Goal: Task Accomplishment & Management: Complete application form

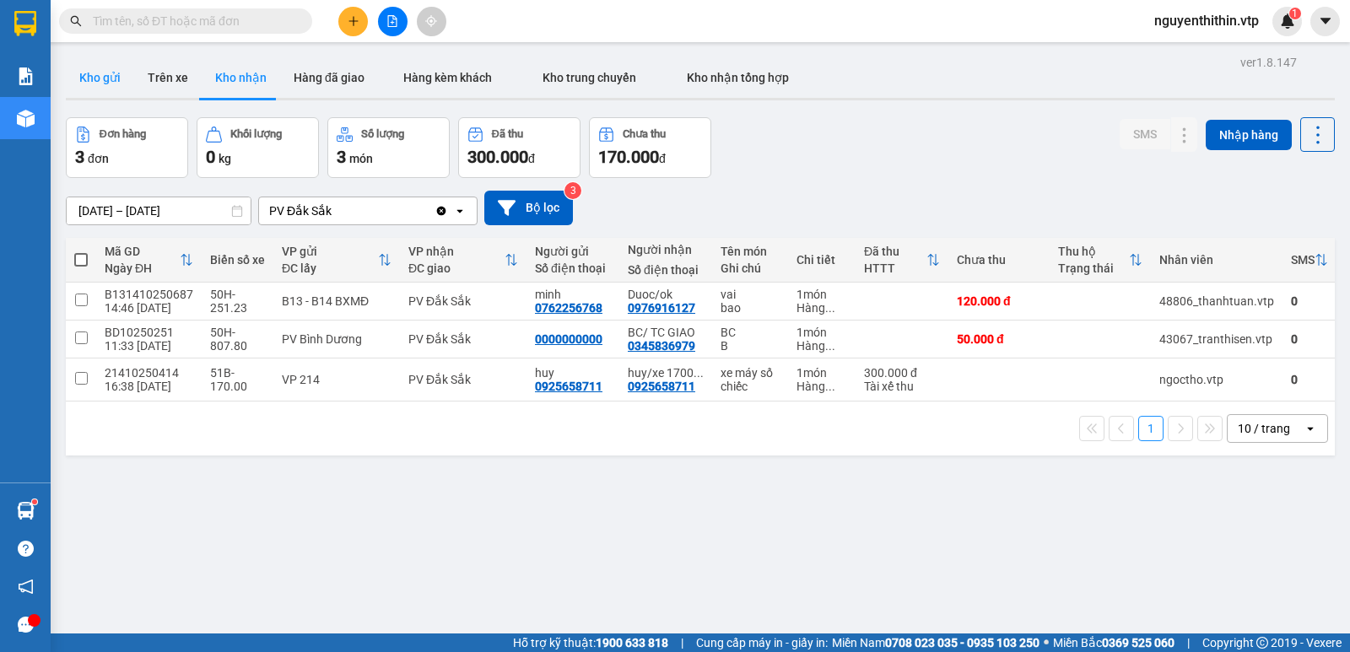
click at [100, 73] on button "Kho gửi" at bounding box center [100, 77] width 68 height 41
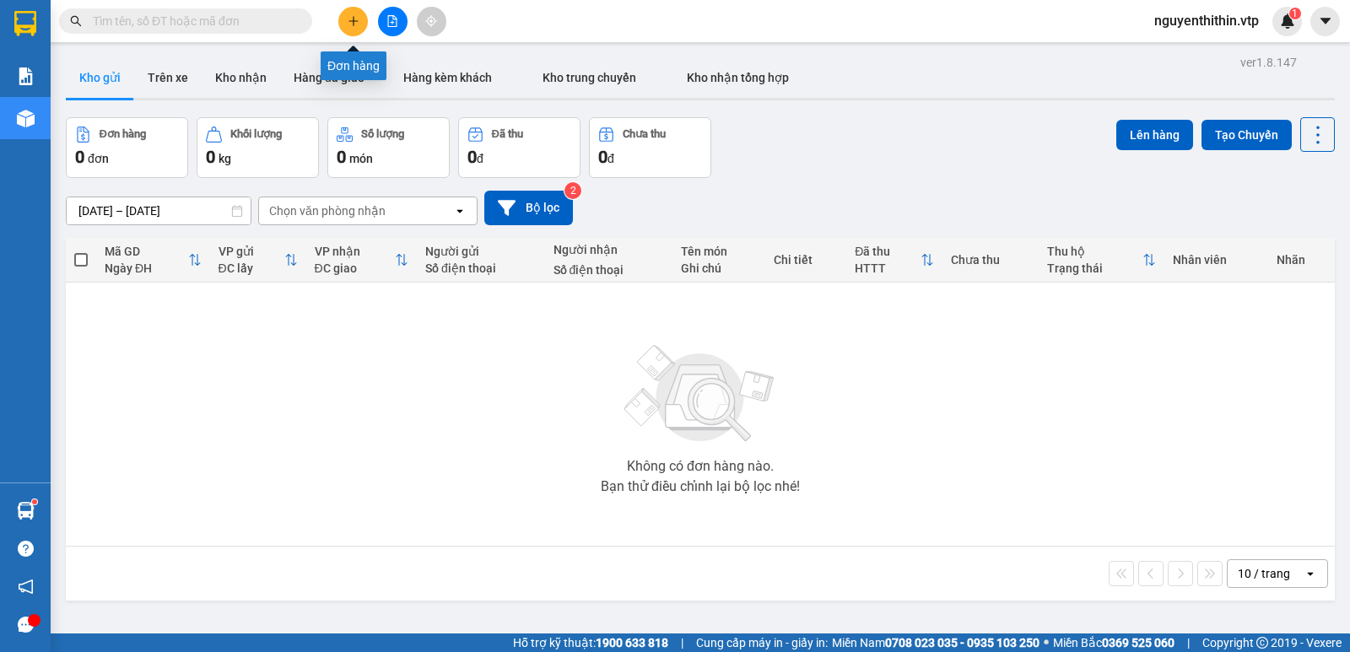
click at [354, 19] on icon "plus" at bounding box center [353, 20] width 1 height 9
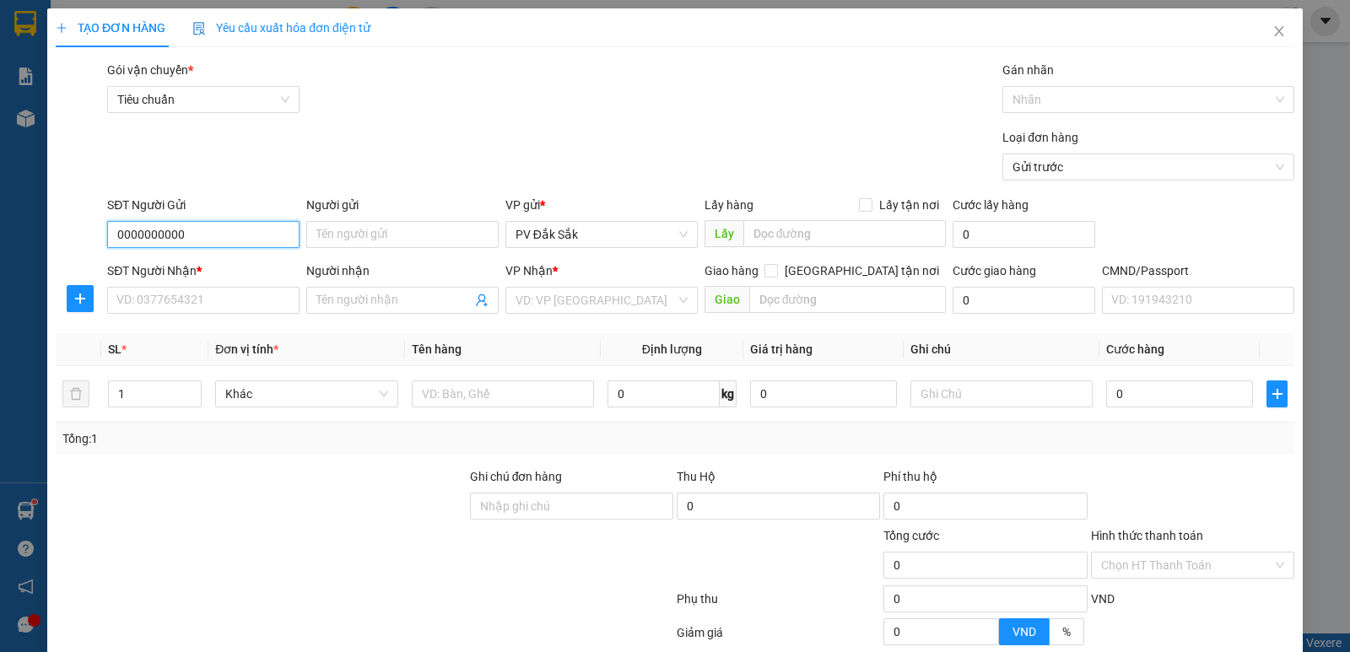
type input "0000000000"
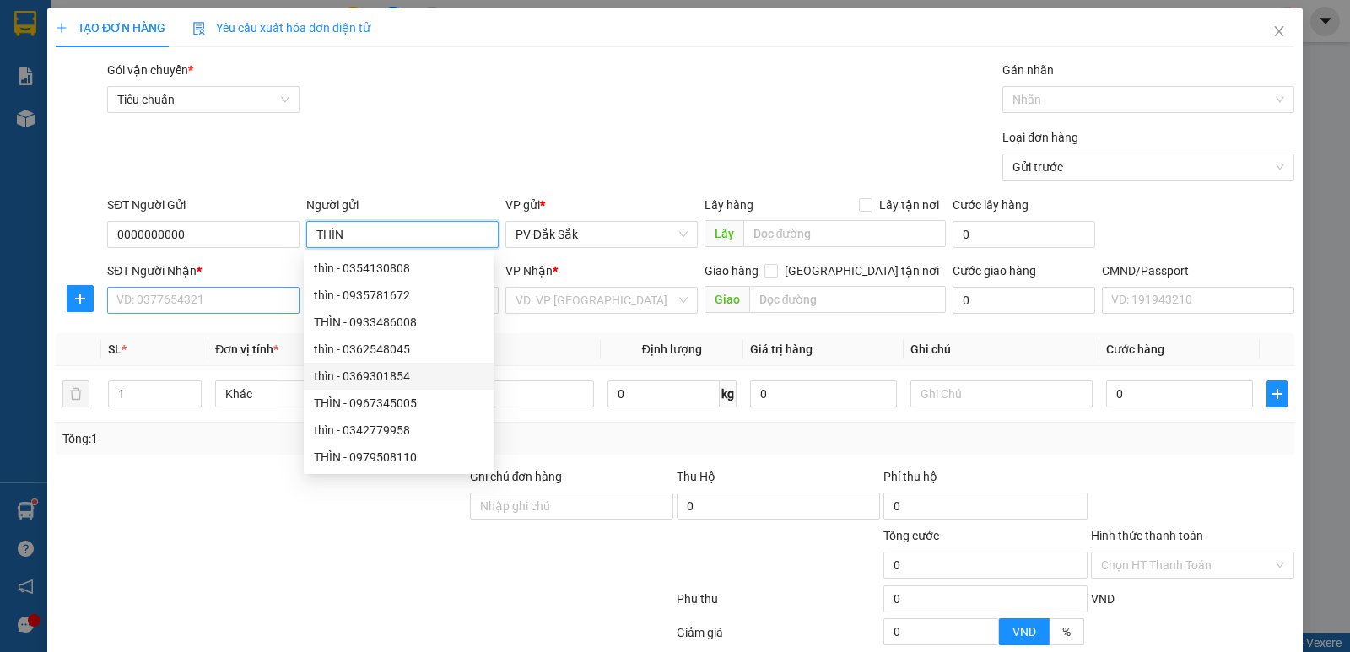
type input "THÌN"
click at [146, 306] on input "SĐT Người Nhận *" at bounding box center [203, 300] width 192 height 27
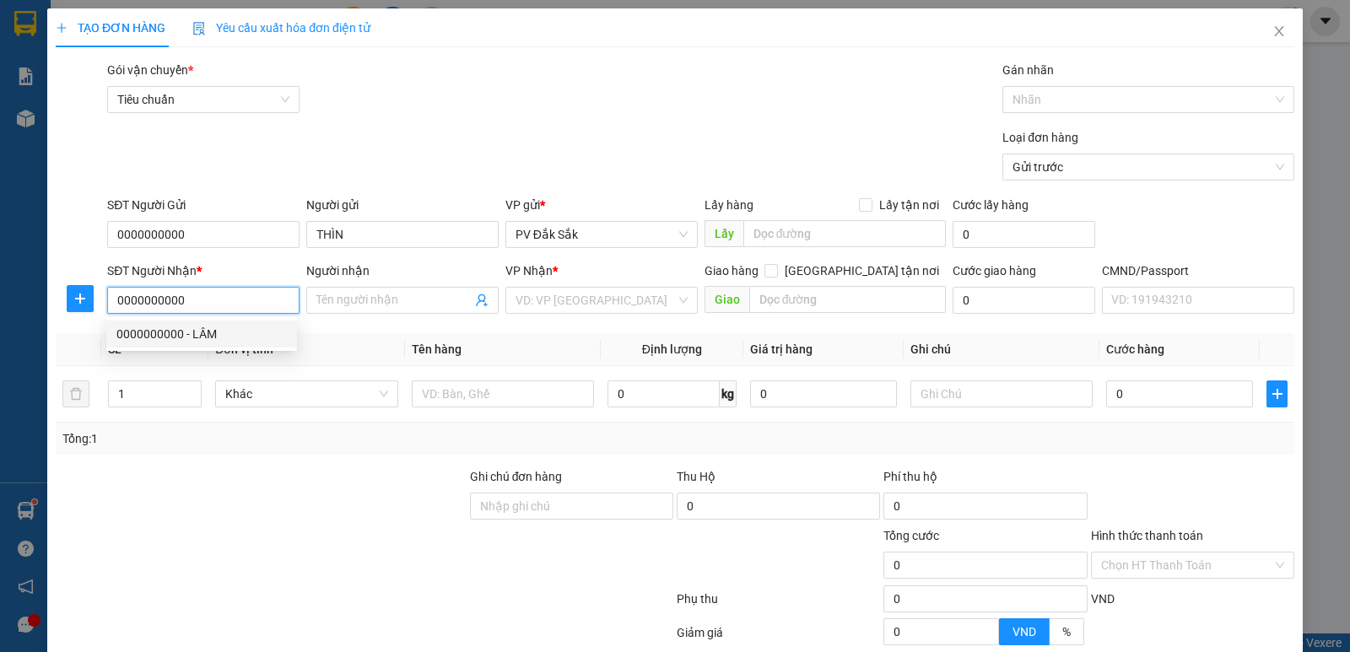
type input "0000000000"
type input "LÂM"
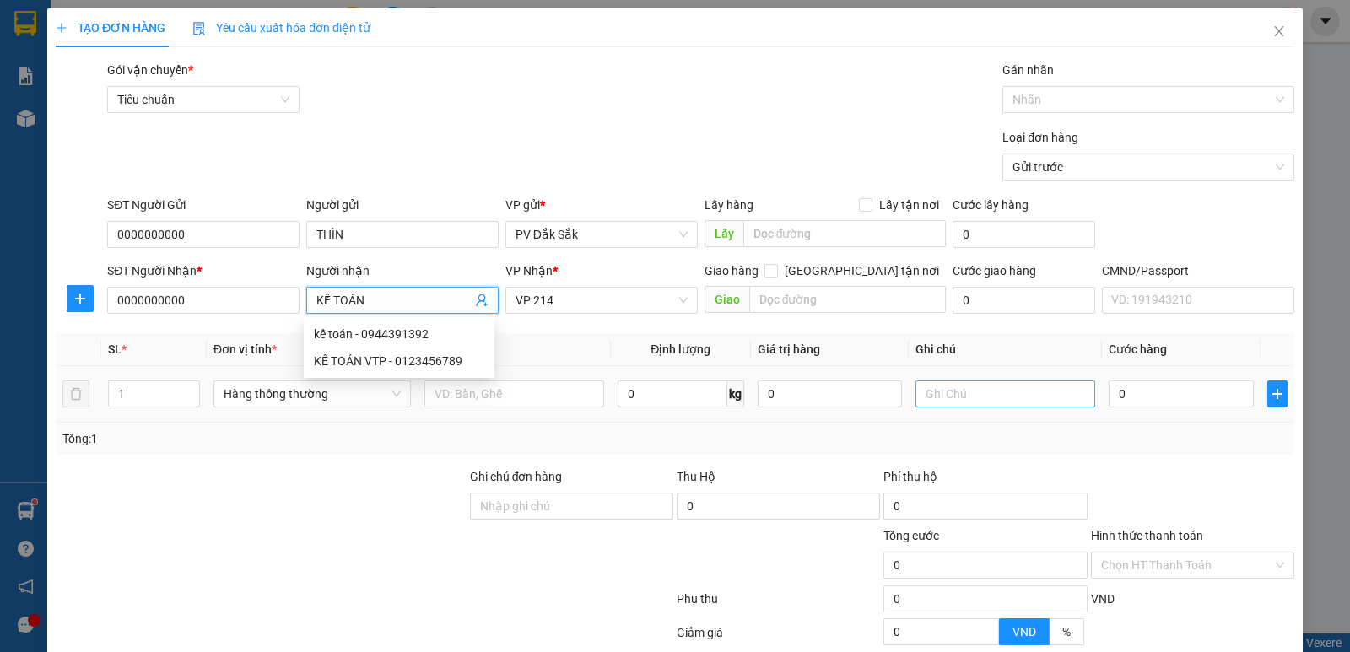
type input "KẾ TOÁN"
click at [936, 397] on input "text" at bounding box center [1006, 394] width 180 height 27
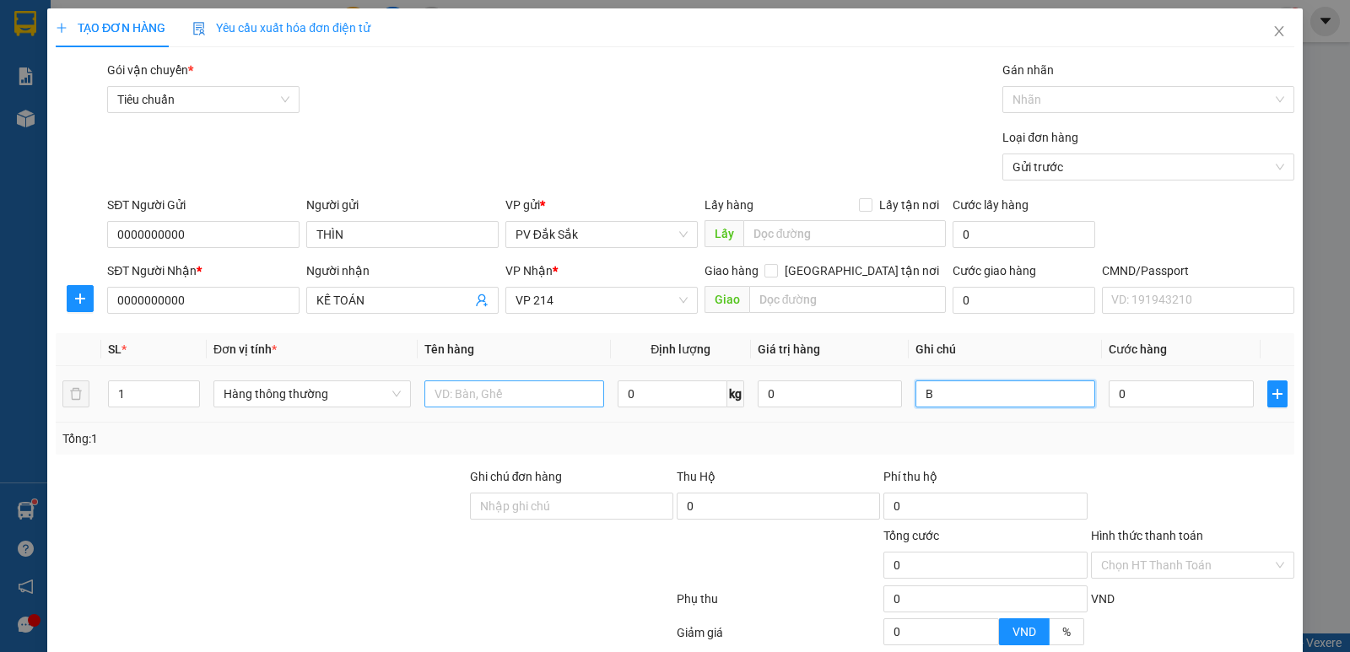
type input "B"
click at [440, 392] on input "text" at bounding box center [515, 394] width 180 height 27
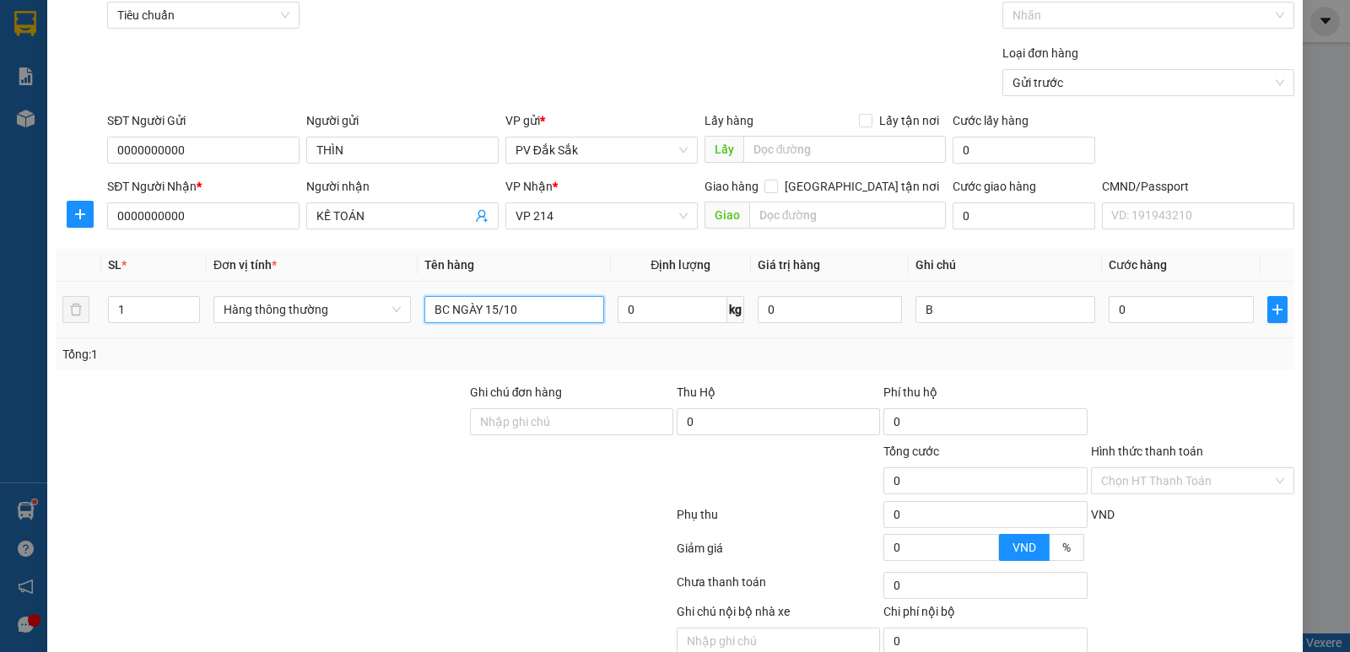
scroll to position [160, 0]
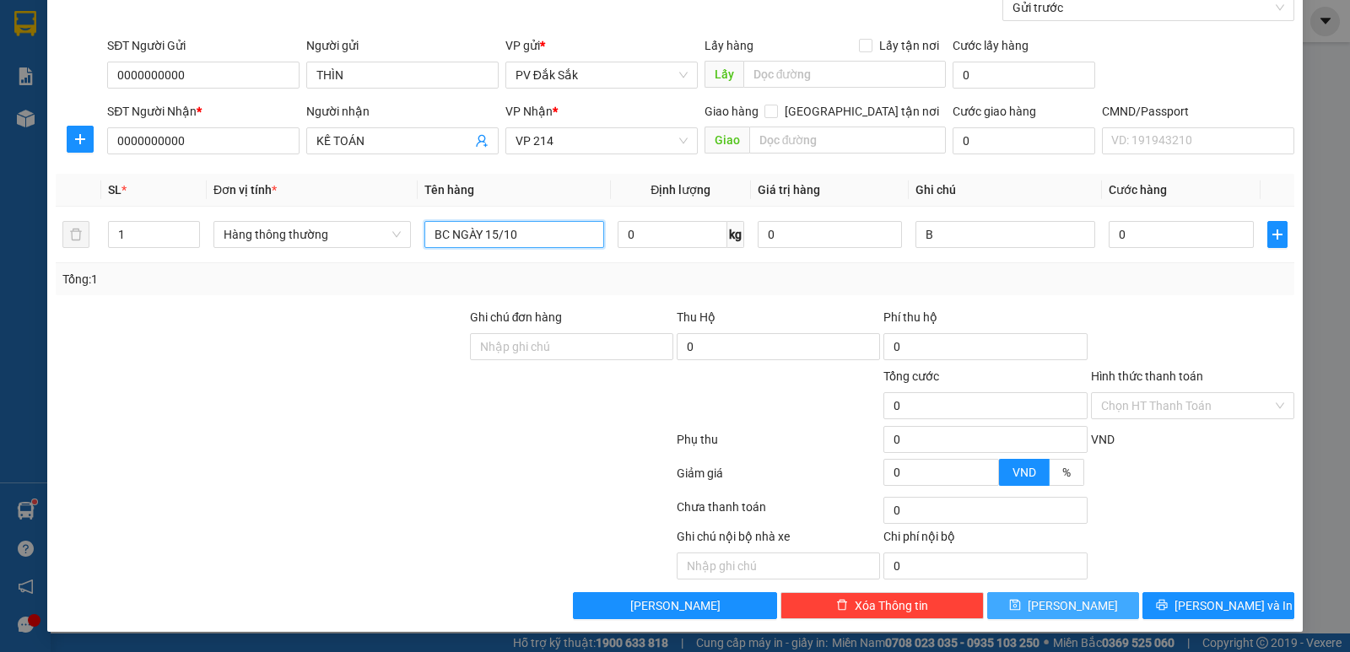
type input "BC NGÀY 15/10"
click at [1065, 609] on span "[PERSON_NAME]" at bounding box center [1073, 606] width 90 height 19
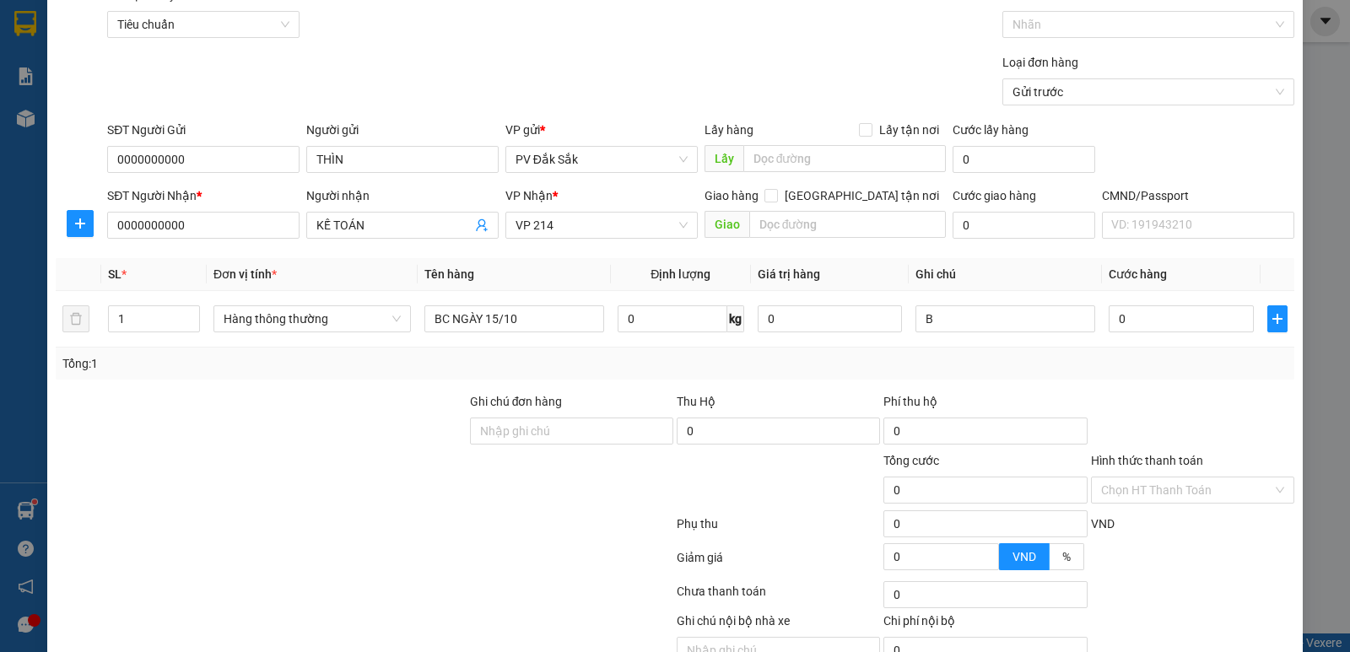
click at [1155, 459] on label "Hình thức thanh toán" at bounding box center [1147, 461] width 112 height 14
click at [1155, 478] on input "Hình thức thanh toán" at bounding box center [1186, 490] width 171 height 25
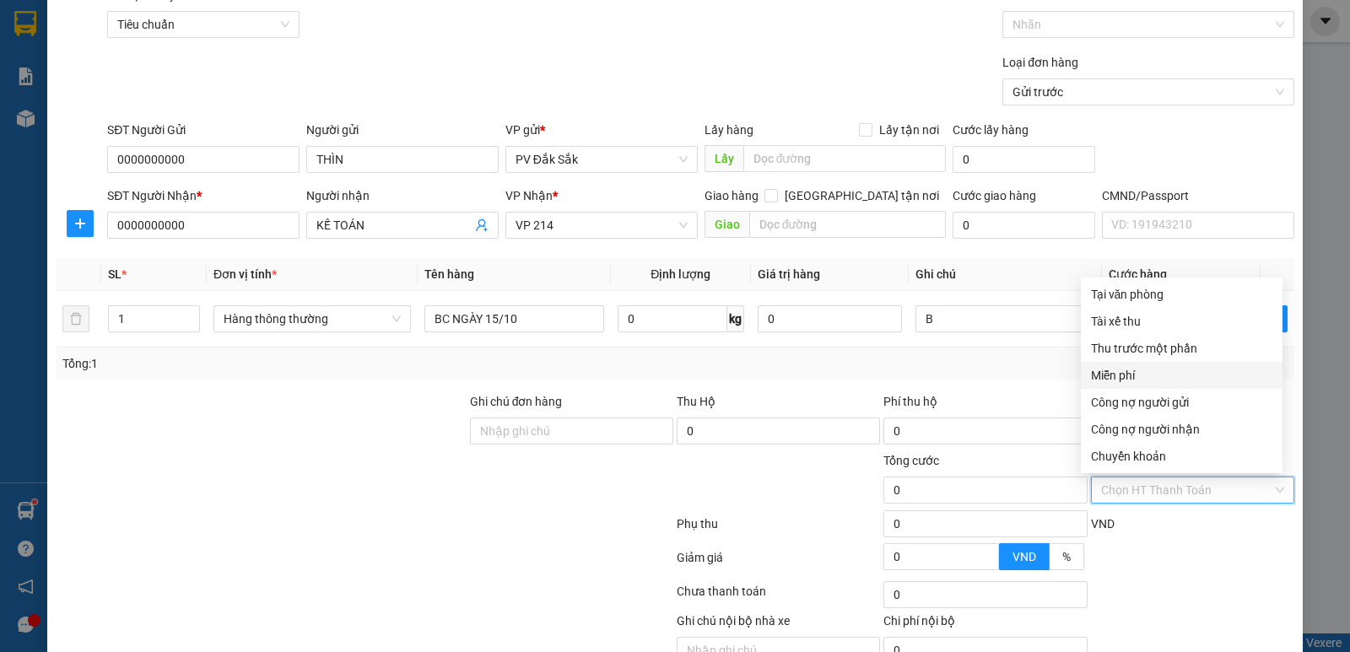
click at [1125, 377] on div "Miễn phí" at bounding box center [1181, 375] width 181 height 19
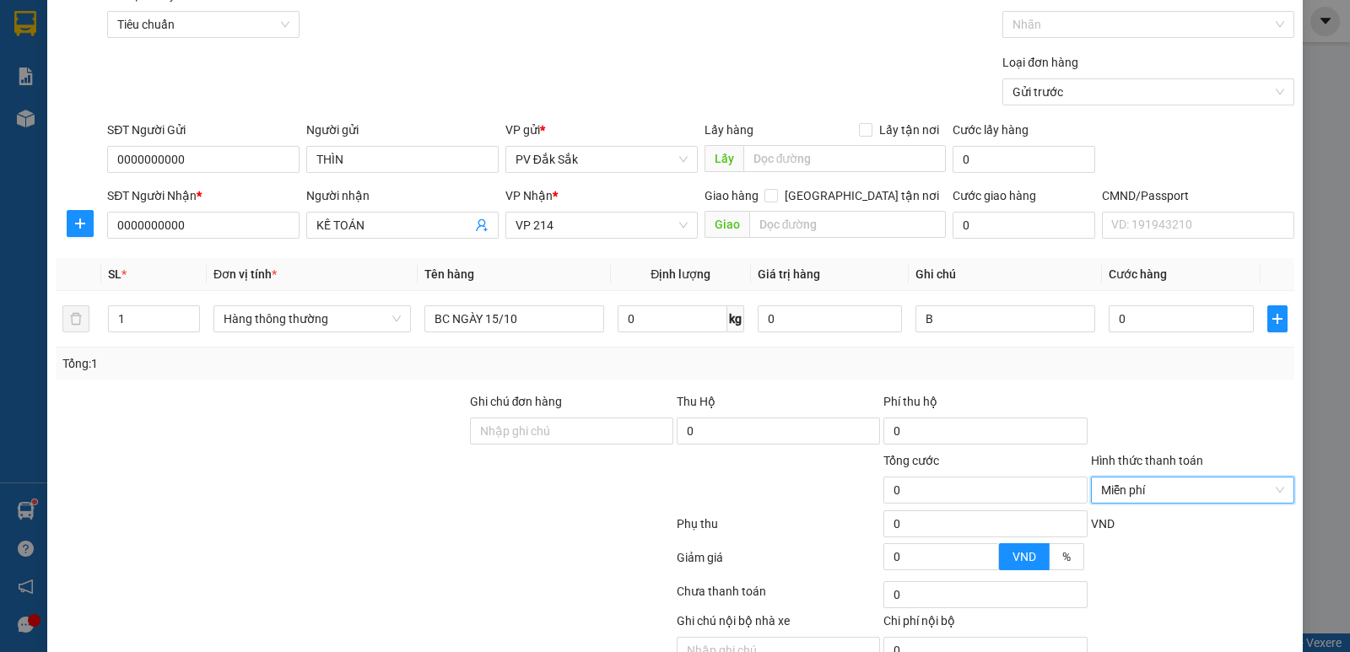
scroll to position [160, 0]
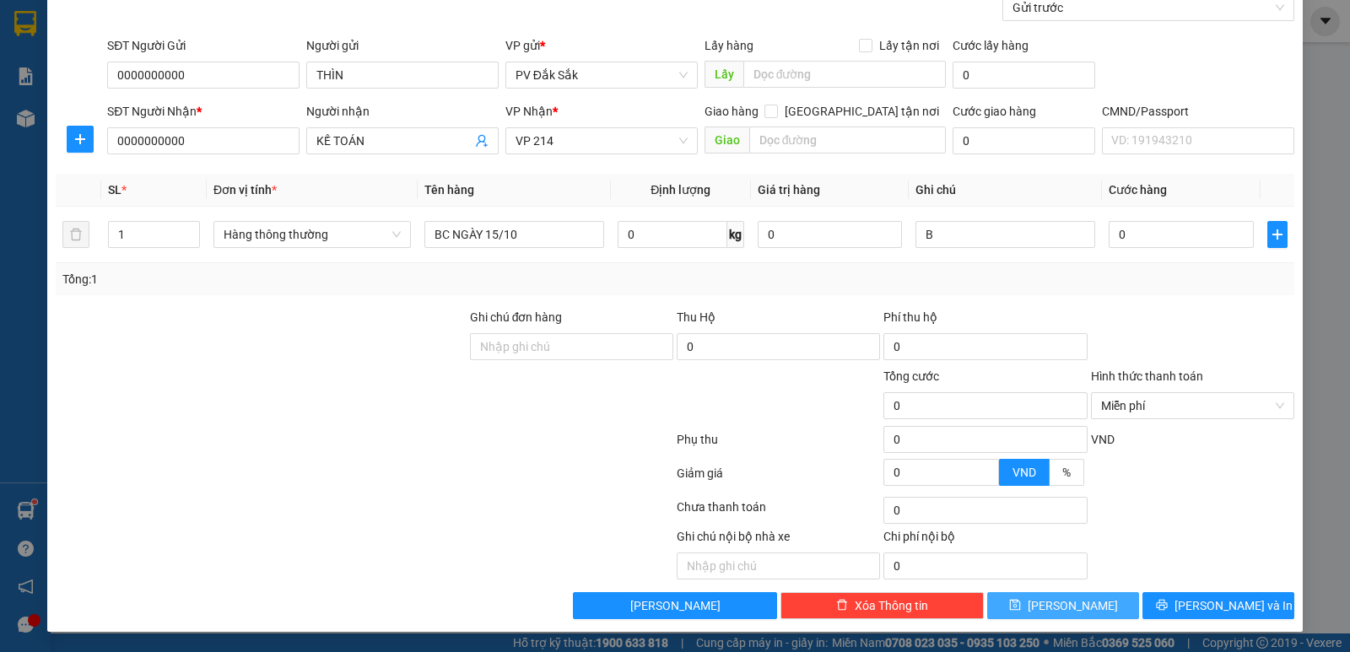
click at [1061, 601] on span "[PERSON_NAME]" at bounding box center [1073, 606] width 90 height 19
